Goal: Task Accomplishment & Management: Use online tool/utility

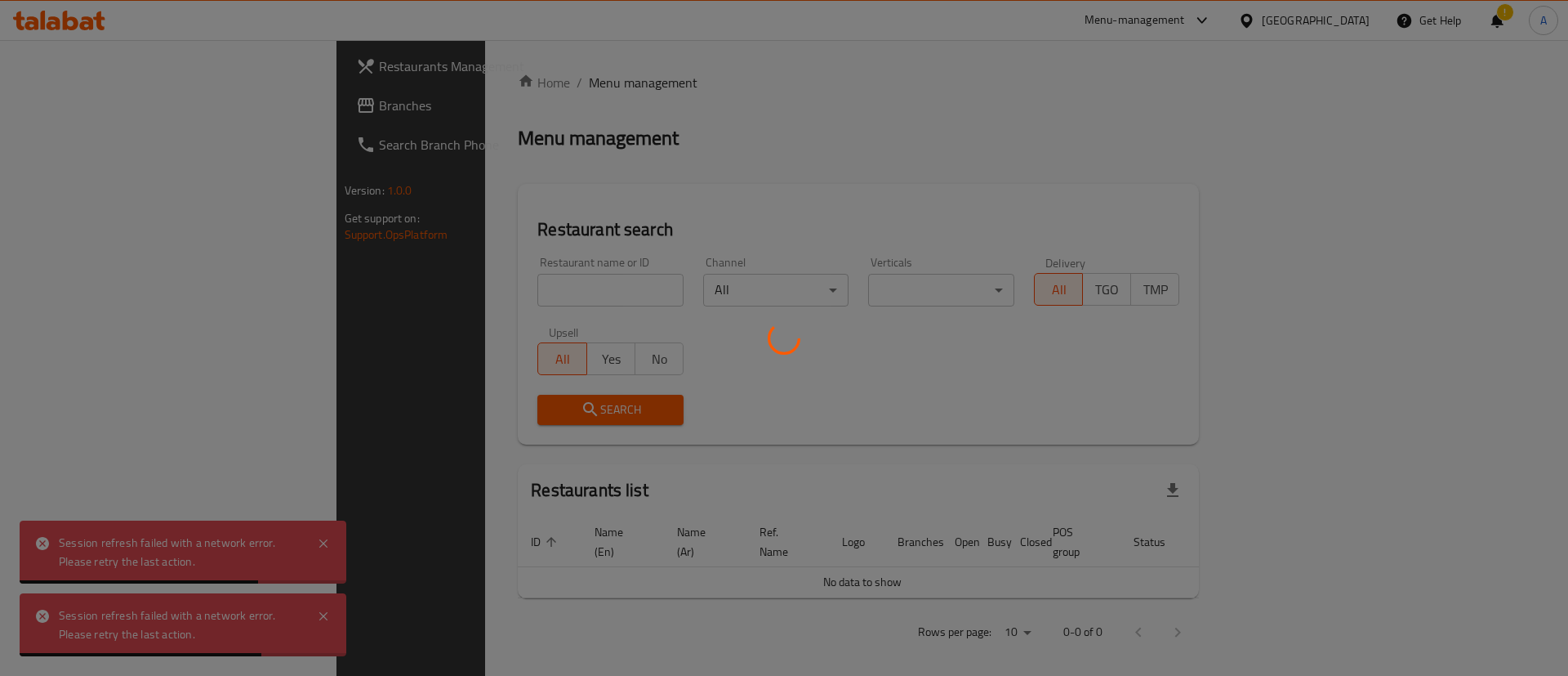
click at [516, 279] on div at bounding box center [784, 338] width 1568 height 676
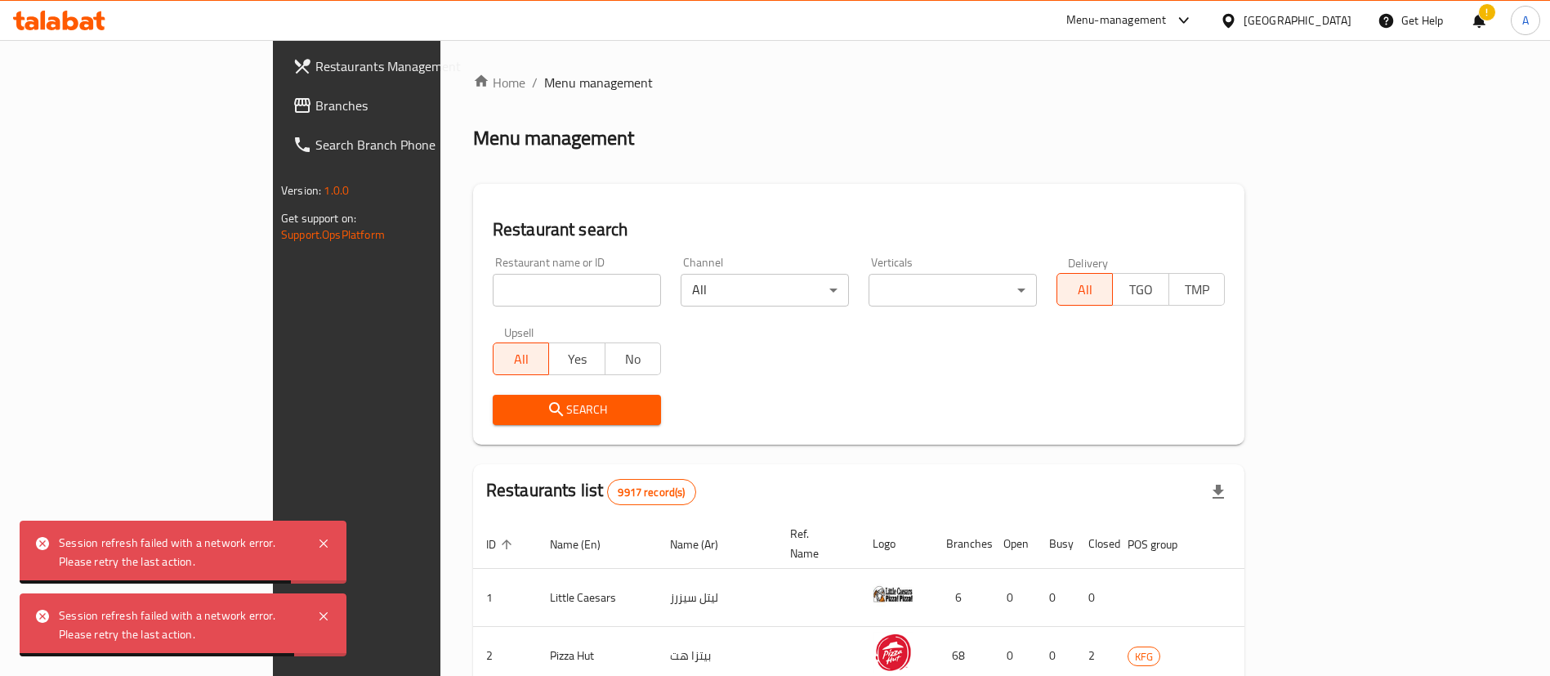
click at [511, 290] on input "search" at bounding box center [577, 290] width 168 height 33
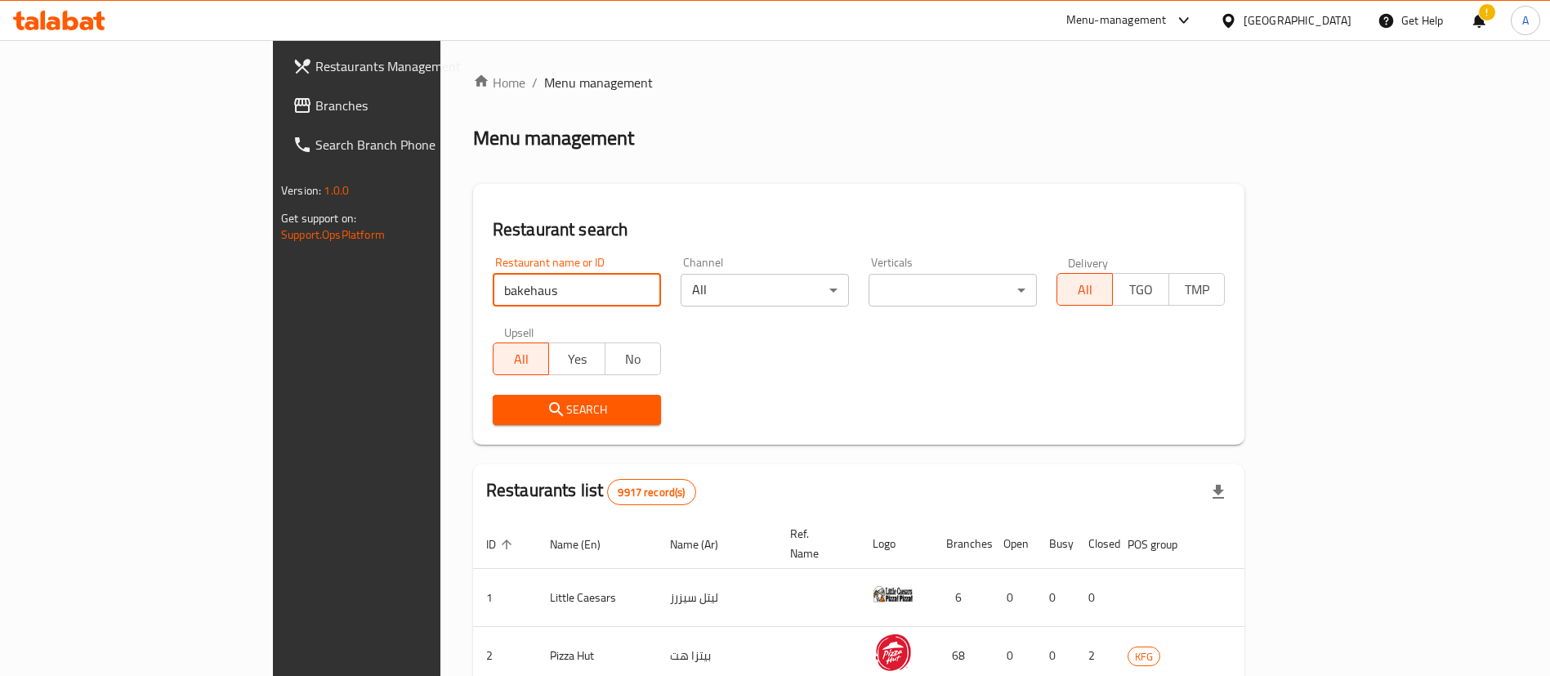
type input "bakehaus"
click button "Search" at bounding box center [577, 410] width 168 height 30
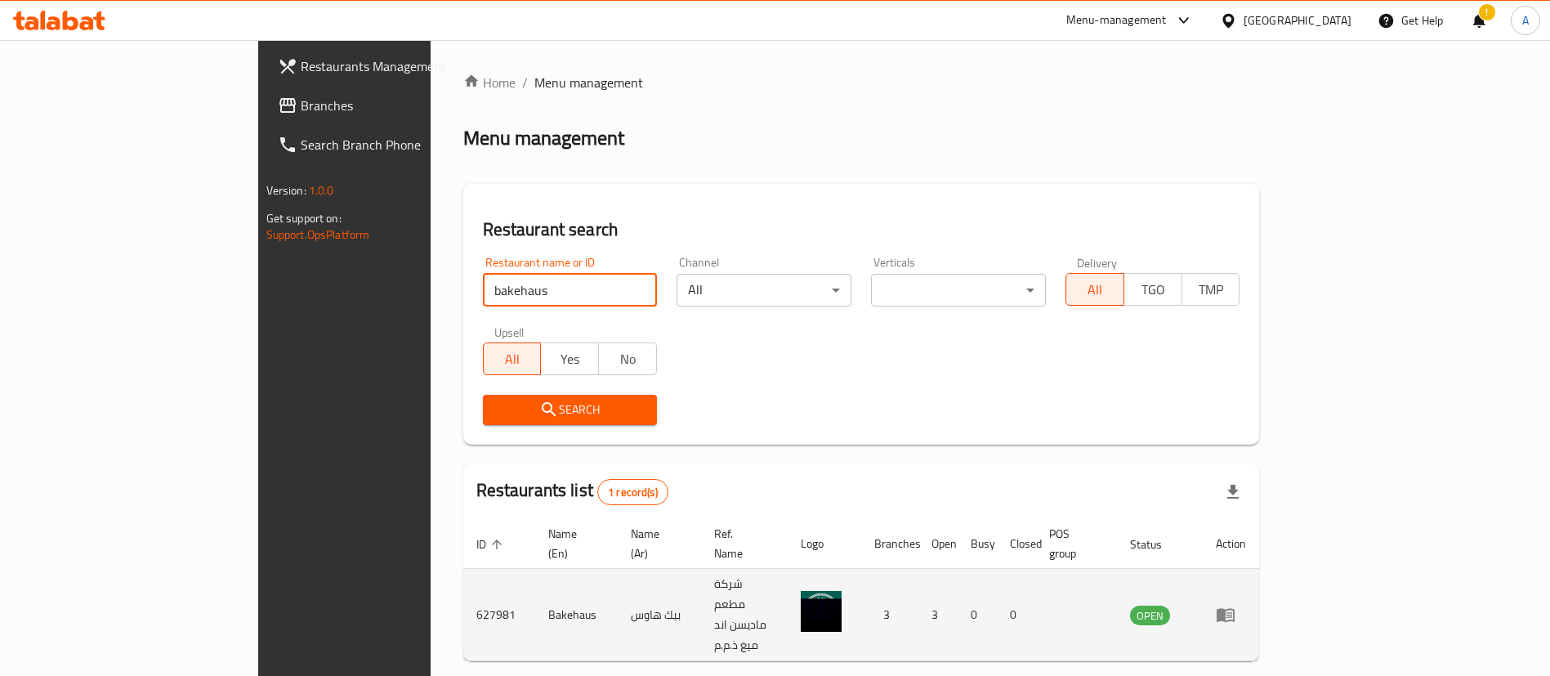
click at [1246, 605] on link "enhanced table" at bounding box center [1231, 615] width 30 height 20
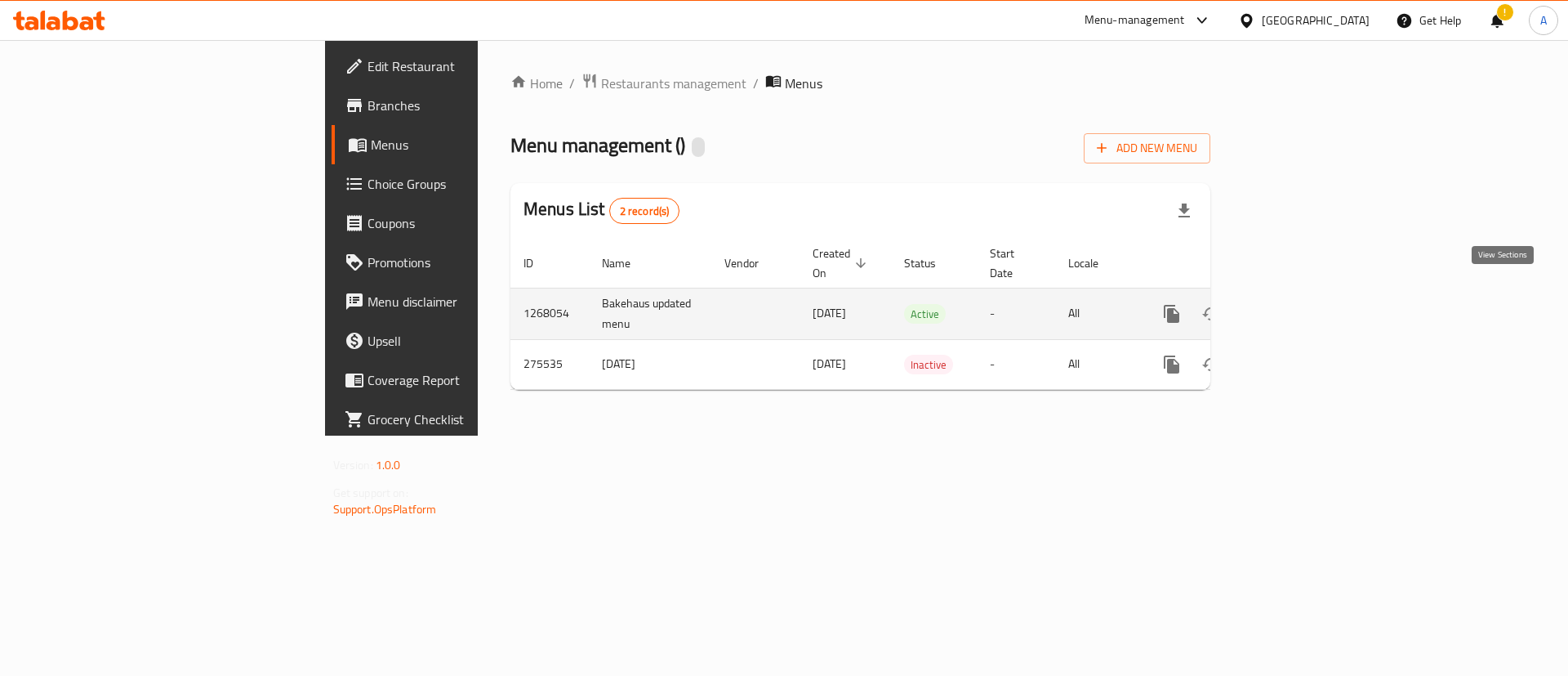
click at [1299, 304] on icon "enhanced table" at bounding box center [1289, 314] width 20 height 20
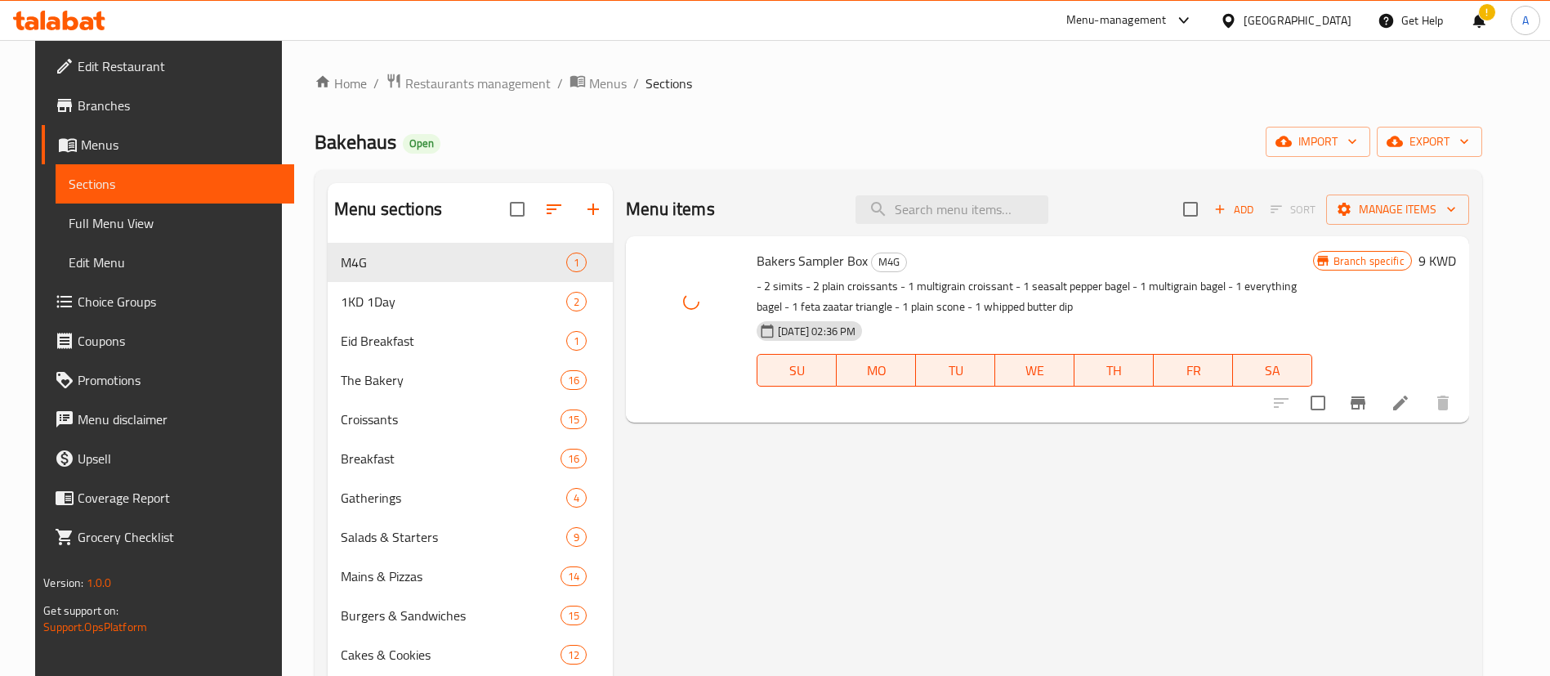
drag, startPoint x: 742, startPoint y: 190, endPoint x: 726, endPoint y: 201, distance: 18.8
click at [742, 190] on div "Menu items Add Sort Manage items" at bounding box center [1047, 209] width 843 height 53
